Goal: Transaction & Acquisition: Purchase product/service

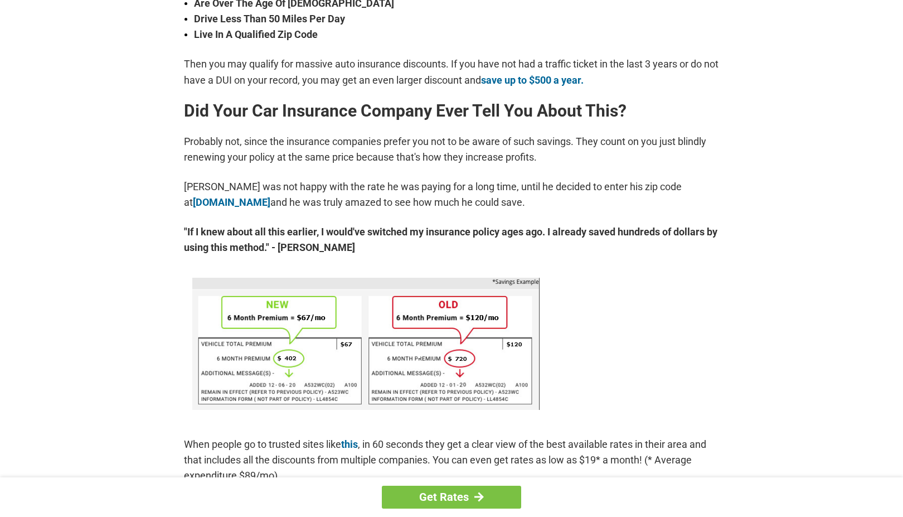
scroll to position [497, 0]
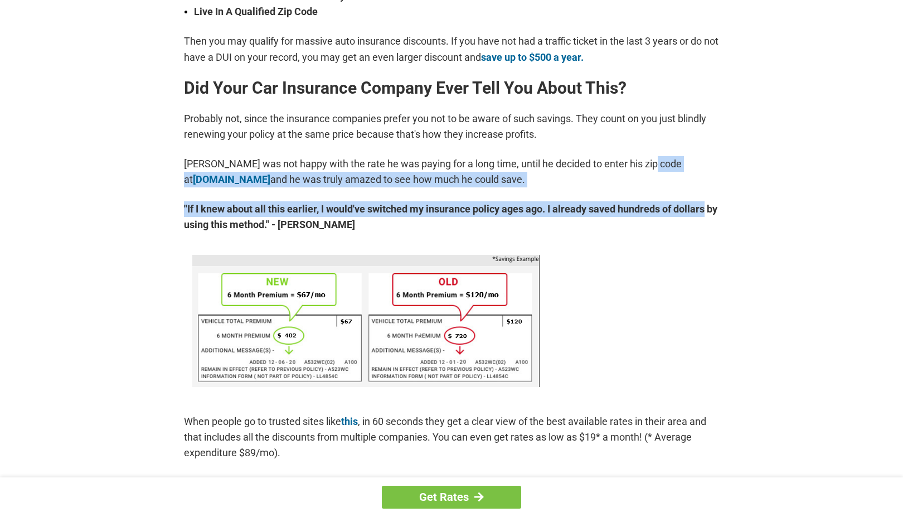
drag, startPoint x: 901, startPoint y: 159, endPoint x: 904, endPoint y: 189, distance: 30.2
click at [902, 189] on html "Get Rates You're Probably Overpaying for Car Insurance - Here's How to Stop. Au…" at bounding box center [451, 522] width 903 height 2038
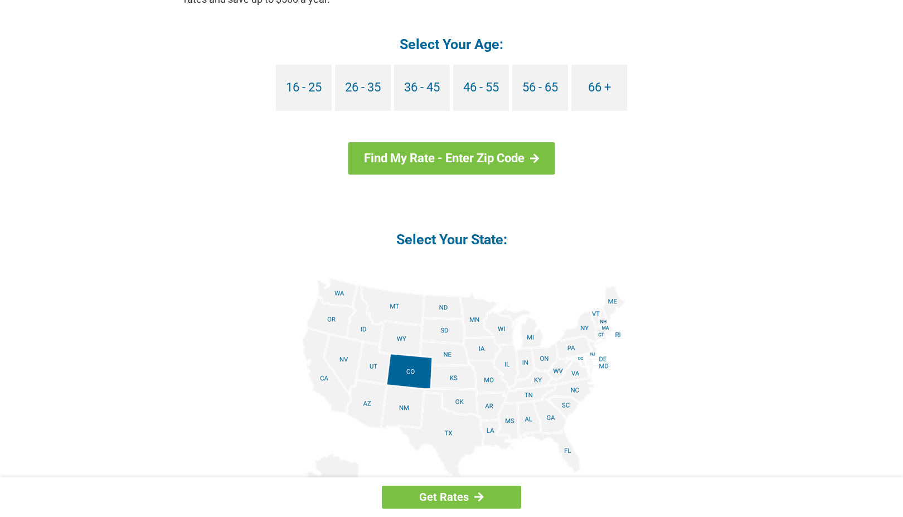
scroll to position [1126, 0]
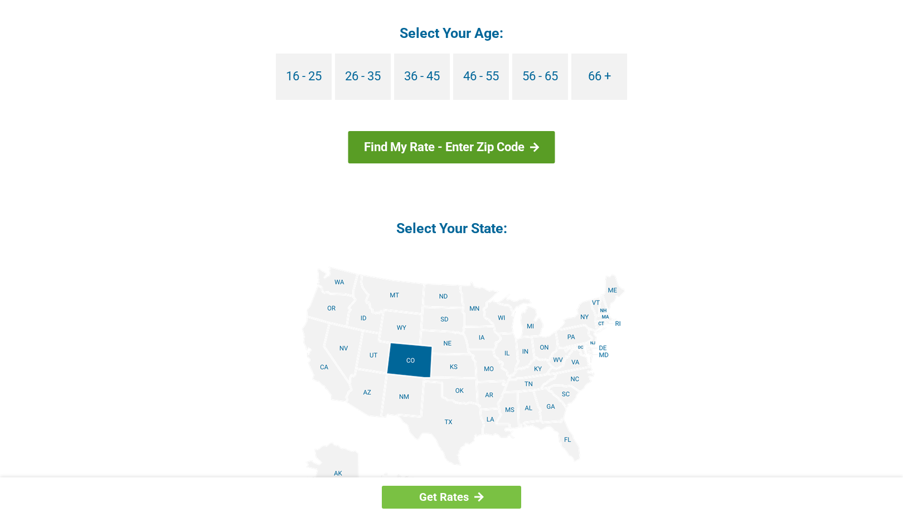
click at [498, 143] on link "Find My Rate - Enter Zip Code" at bounding box center [451, 147] width 207 height 32
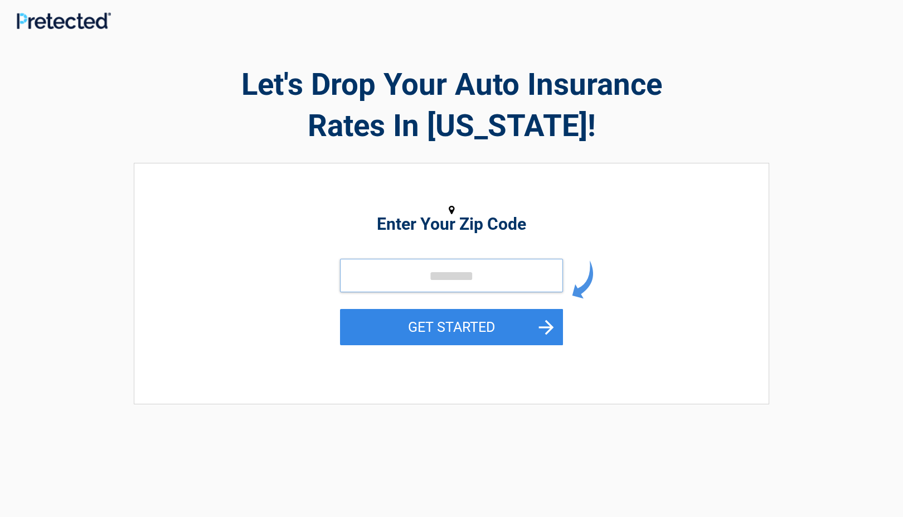
click at [389, 282] on input "tel" at bounding box center [451, 275] width 223 height 33
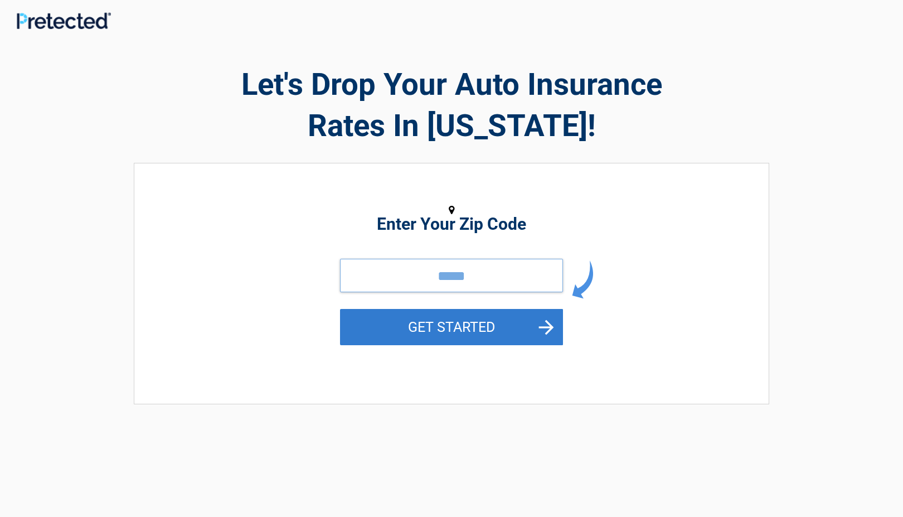
type input "*****"
click at [462, 331] on button "GET STARTED" at bounding box center [451, 327] width 223 height 36
